Goal: Find specific page/section: Find specific page/section

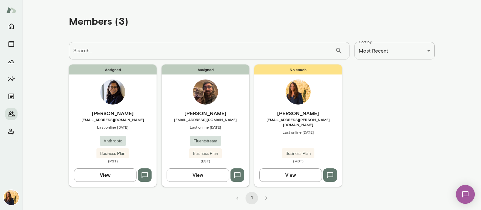
click at [101, 177] on button "View" at bounding box center [105, 174] width 63 height 13
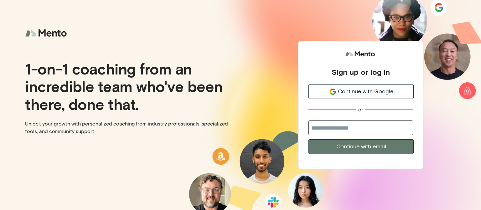
click at [352, 90] on span "Continue with Google" at bounding box center [365, 91] width 55 height 8
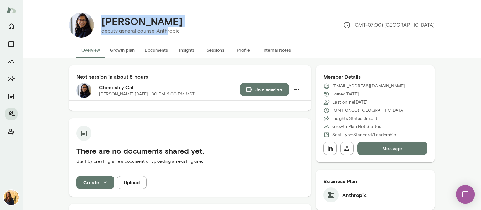
drag, startPoint x: 100, startPoint y: 21, endPoint x: 165, endPoint y: 28, distance: 65.4
click at [165, 28] on div "Aparna Sridhar deputy general counsel, Anthropic" at bounding box center [142, 24] width 96 height 19
